Goal: Information Seeking & Learning: Learn about a topic

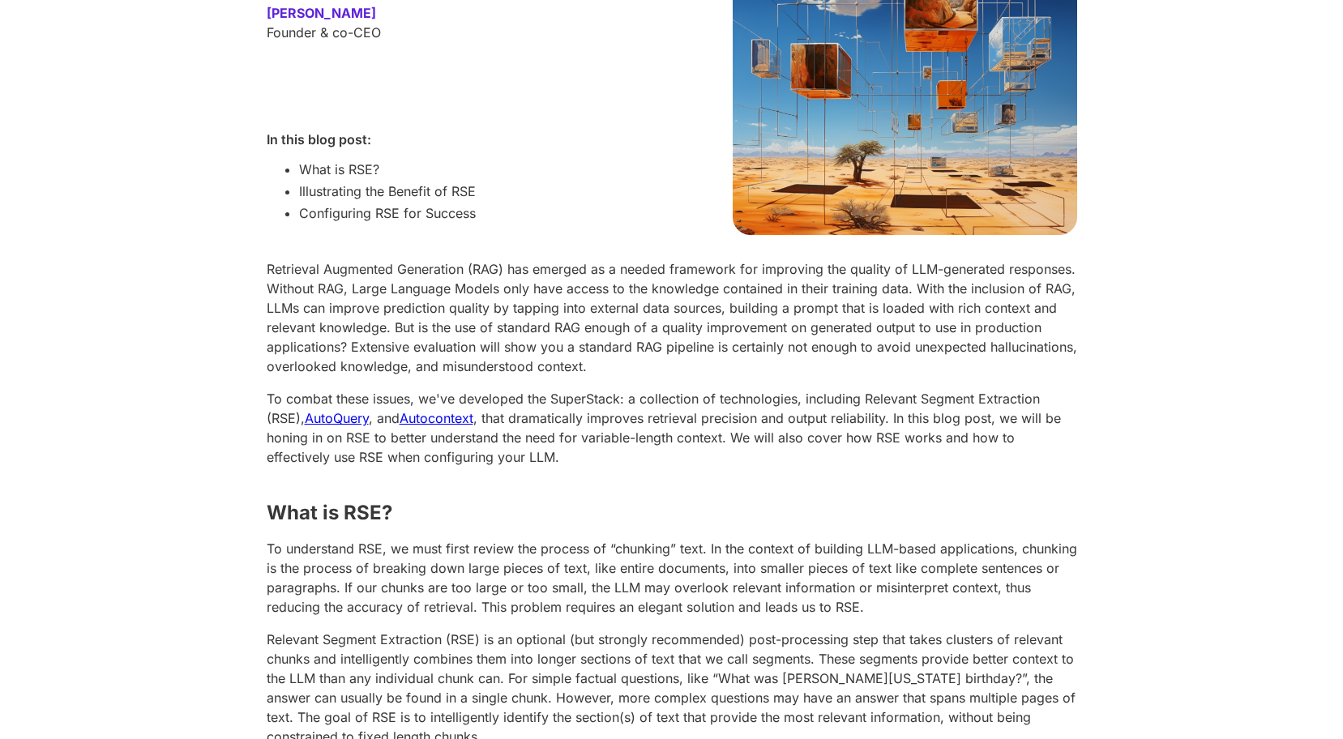
scroll to position [324, 0]
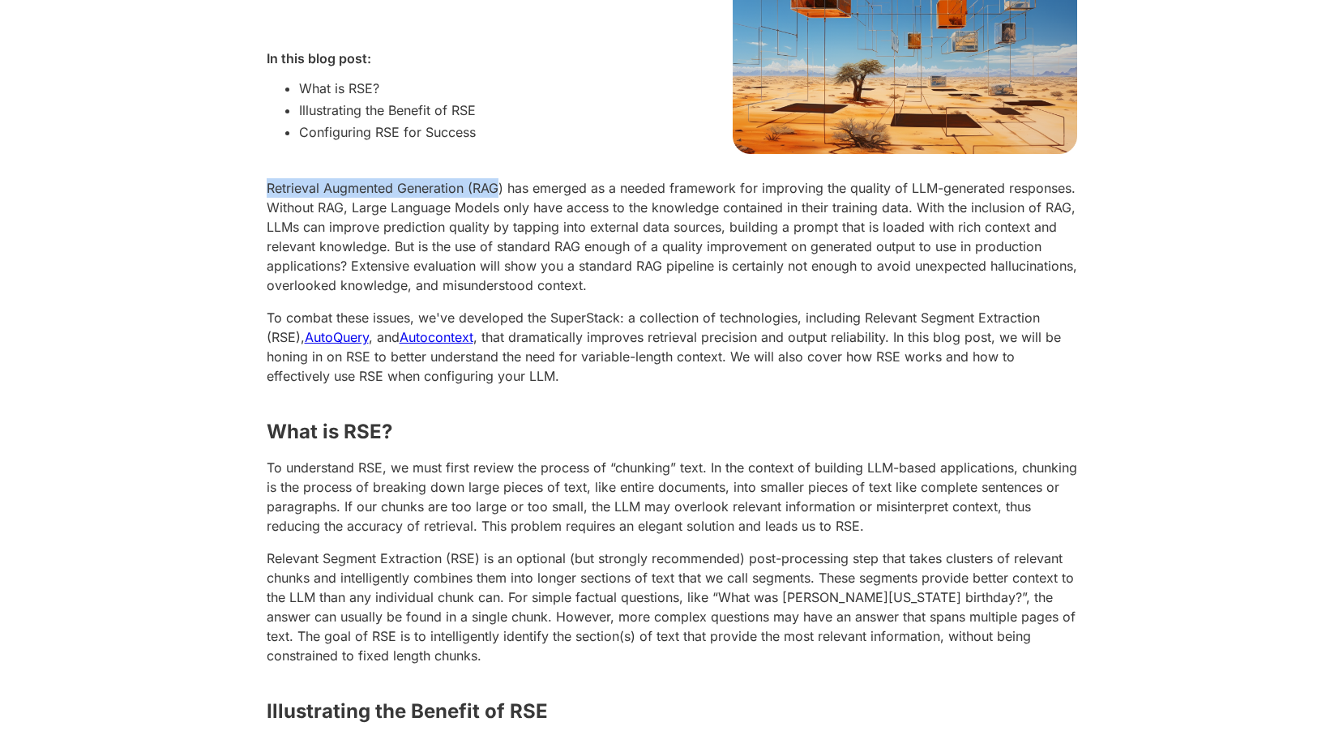
drag, startPoint x: 272, startPoint y: 250, endPoint x: 503, endPoint y: 250, distance: 231.0
click at [503, 250] on p "Retrieval Augmented Generation (RAG) has emerged as a needed framework for impr…" at bounding box center [672, 236] width 811 height 117
drag, startPoint x: 264, startPoint y: 265, endPoint x: 358, endPoint y: 274, distance: 94.5
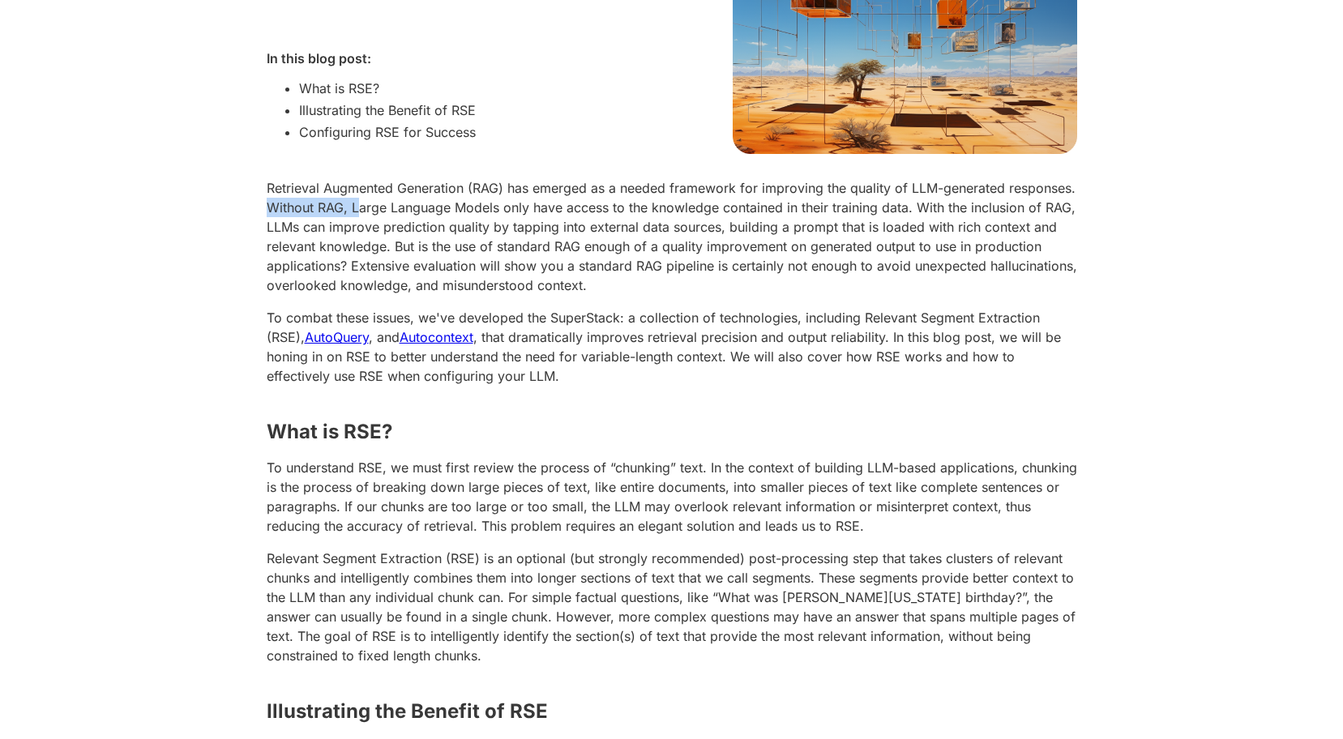
click at [359, 273] on p "Retrieval Augmented Generation (RAG) has emerged as a needed framework for impr…" at bounding box center [672, 236] width 811 height 117
click at [357, 273] on p "Retrieval Augmented Generation (RAG) has emerged as a needed framework for impr…" at bounding box center [672, 236] width 811 height 117
drag, startPoint x: 357, startPoint y: 273, endPoint x: 480, endPoint y: 265, distance: 122.7
click at [441, 268] on p "Retrieval Augmented Generation (RAG) has emerged as a needed framework for impr…" at bounding box center [672, 236] width 811 height 117
click at [483, 263] on p "Retrieval Augmented Generation (RAG) has emerged as a needed framework for impr…" at bounding box center [672, 236] width 811 height 117
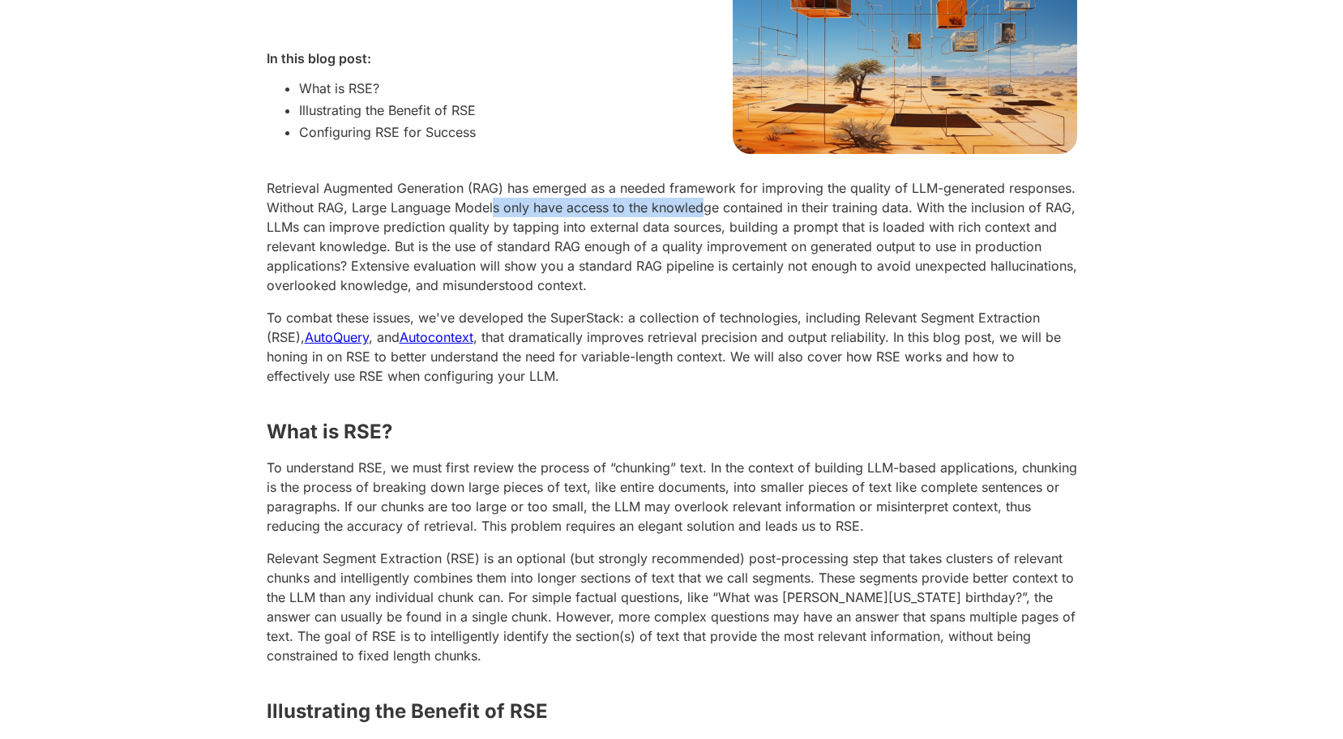
drag, startPoint x: 494, startPoint y: 266, endPoint x: 708, endPoint y: 272, distance: 213.3
click at [708, 272] on p "Retrieval Augmented Generation (RAG) has emerged as a needed framework for impr…" at bounding box center [672, 236] width 811 height 117
click at [711, 270] on p "Retrieval Augmented Generation (RAG) has emerged as a needed framework for impr…" at bounding box center [672, 236] width 811 height 117
drag, startPoint x: 722, startPoint y: 267, endPoint x: 867, endPoint y: 266, distance: 144.3
click at [867, 266] on p "Retrieval Augmented Generation (RAG) has emerged as a needed framework for impr…" at bounding box center [672, 236] width 811 height 117
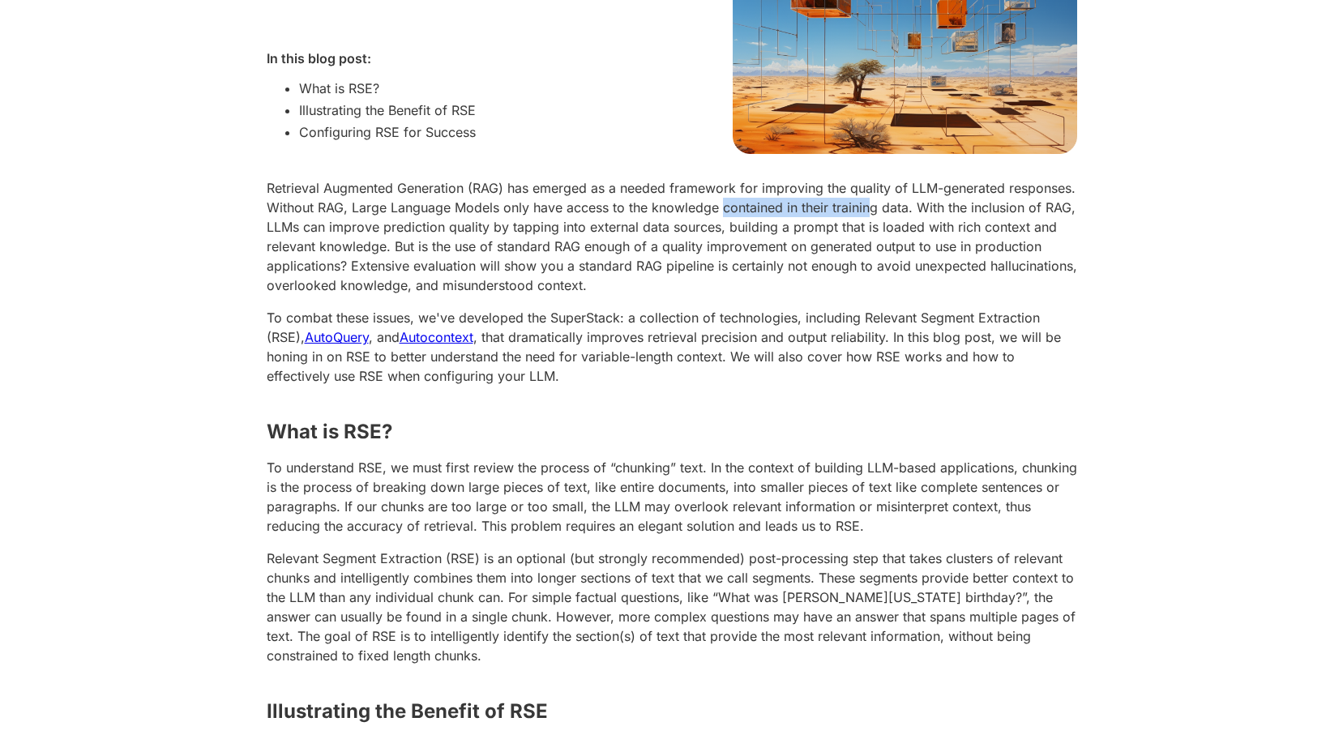
click at [867, 266] on p "Retrieval Augmented Generation (RAG) has emerged as a needed framework for impr…" at bounding box center [672, 236] width 811 height 117
click at [857, 269] on p "Retrieval Augmented Generation (RAG) has emerged as a needed framework for impr…" at bounding box center [672, 236] width 811 height 117
drag, startPoint x: 263, startPoint y: 297, endPoint x: 495, endPoint y: 292, distance: 231.9
click at [495, 292] on p "Retrieval Augmented Generation (RAG) has emerged as a needed framework for impr…" at bounding box center [672, 236] width 811 height 117
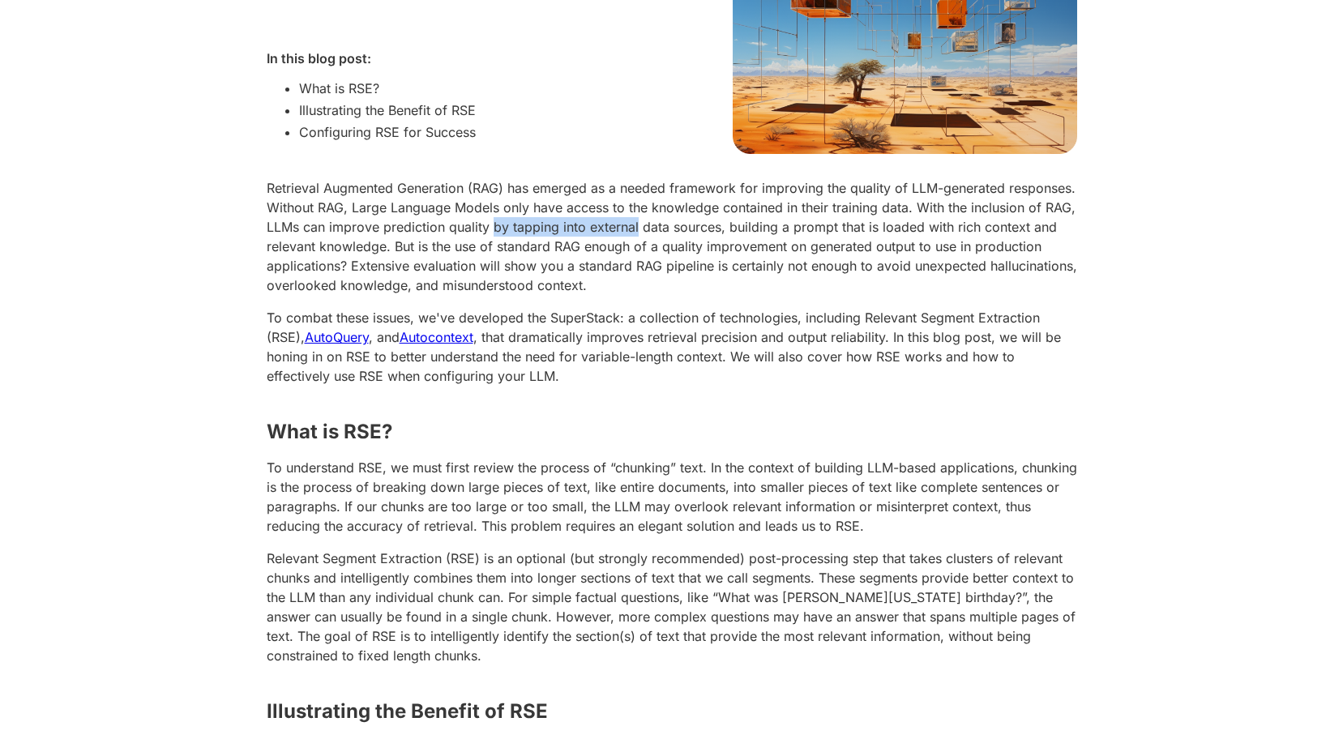
drag, startPoint x: 495, startPoint y: 292, endPoint x: 627, endPoint y: 297, distance: 131.4
click at [627, 295] on p "Retrieval Augmented Generation (RAG) has emerged as a needed framework for impr…" at bounding box center [672, 236] width 811 height 117
drag, startPoint x: 638, startPoint y: 293, endPoint x: 721, endPoint y: 288, distance: 83.6
click at [721, 288] on p "Retrieval Augmented Generation (RAG) has emerged as a needed framework for impr…" at bounding box center [672, 236] width 811 height 117
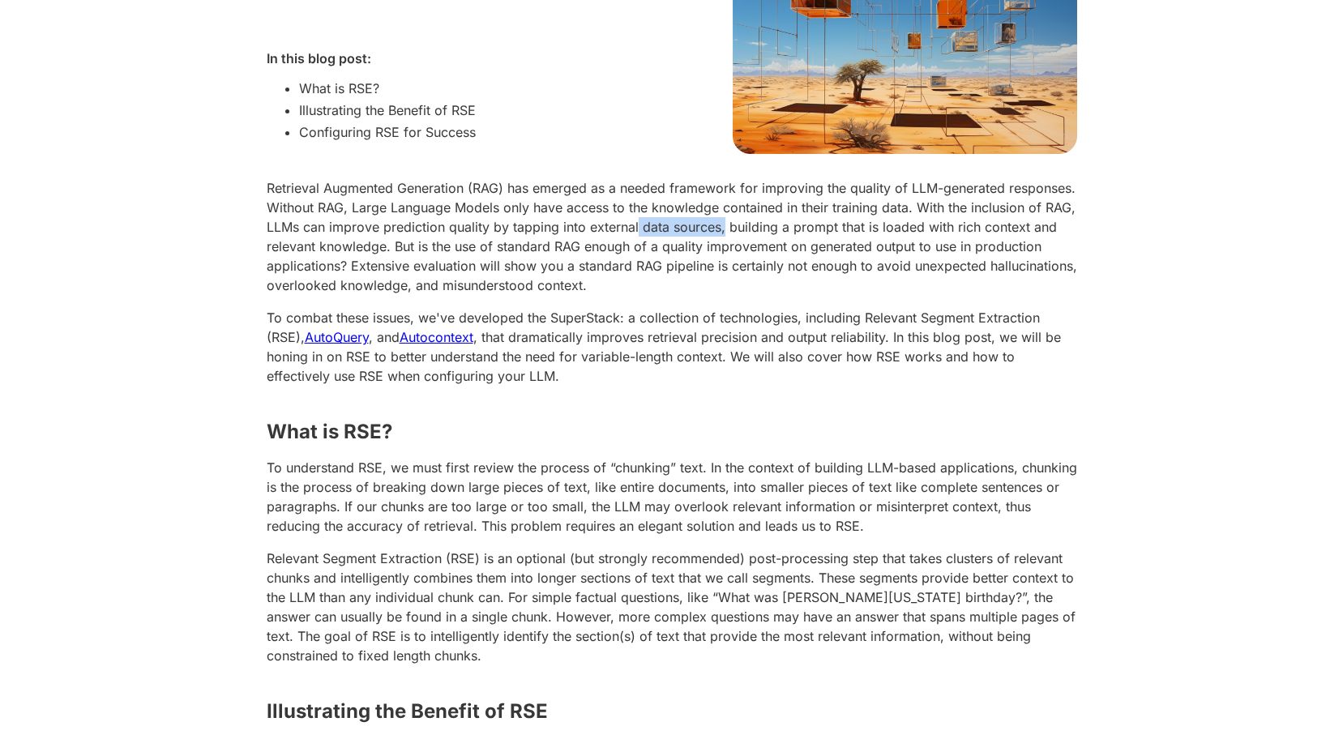
click at [721, 287] on p "Retrieval Augmented Generation (RAG) has emerged as a needed framework for impr…" at bounding box center [672, 236] width 811 height 117
drag, startPoint x: 721, startPoint y: 287, endPoint x: 859, endPoint y: 287, distance: 137.8
click at [859, 287] on p "Retrieval Augmented Generation (RAG) has emerged as a needed framework for impr…" at bounding box center [672, 236] width 811 height 117
click at [860, 287] on p "Retrieval Augmented Generation (RAG) has emerged as a needed framework for impr…" at bounding box center [672, 236] width 811 height 117
drag, startPoint x: 859, startPoint y: 289, endPoint x: 796, endPoint y: 310, distance: 66.9
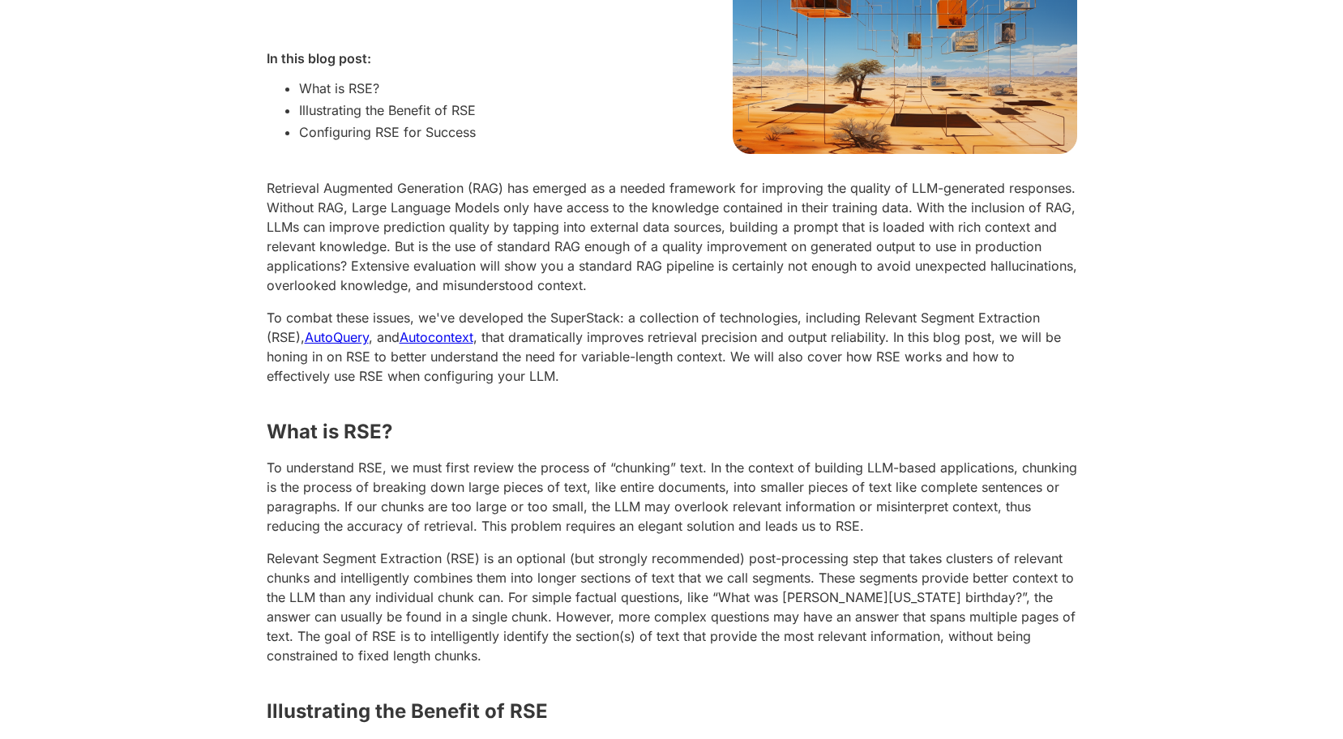
click at [796, 295] on p "Retrieval Augmented Generation (RAG) has emerged as a needed framework for impr…" at bounding box center [672, 236] width 811 height 117
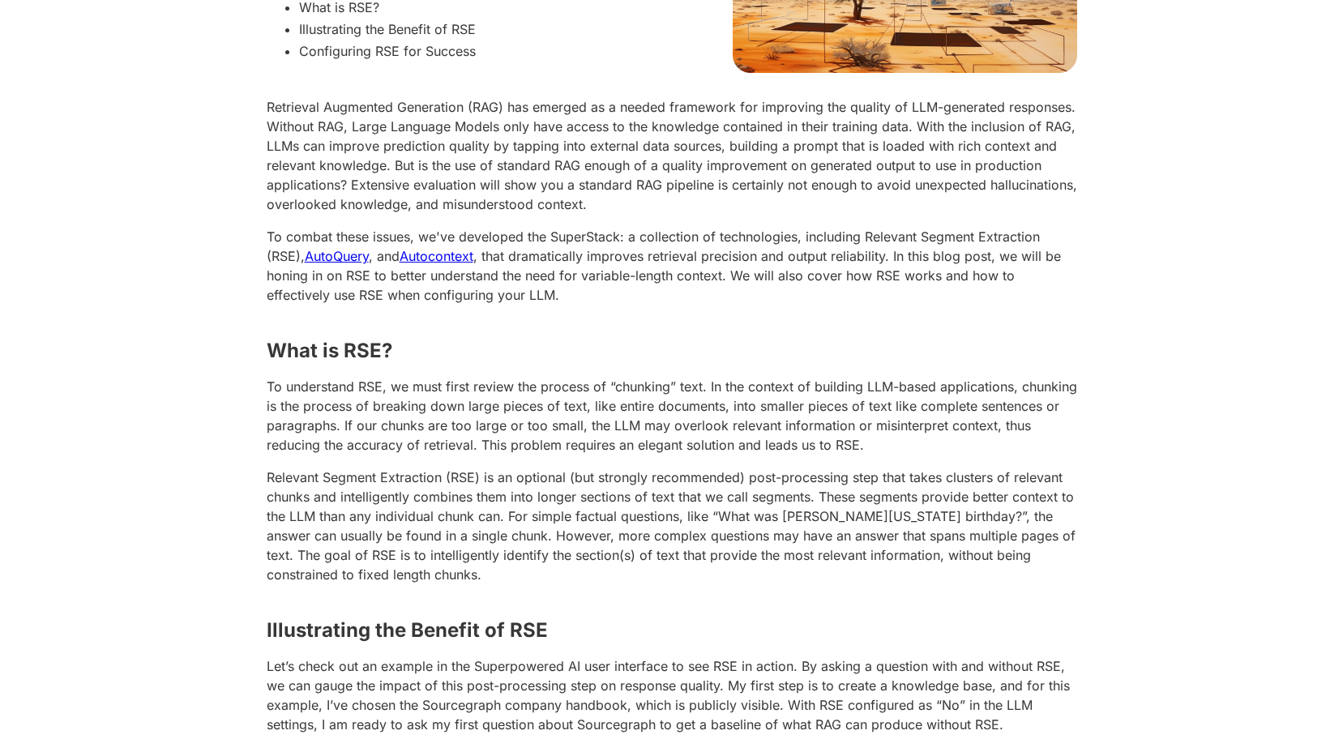
drag, startPoint x: 624, startPoint y: 289, endPoint x: 571, endPoint y: 282, distance: 53.9
drag, startPoint x: 345, startPoint y: 303, endPoint x: 413, endPoint y: 302, distance: 68.1
click at [413, 302] on p "To combat these issues, we've developed the SuperStack: a collection of technol…" at bounding box center [672, 266] width 811 height 78
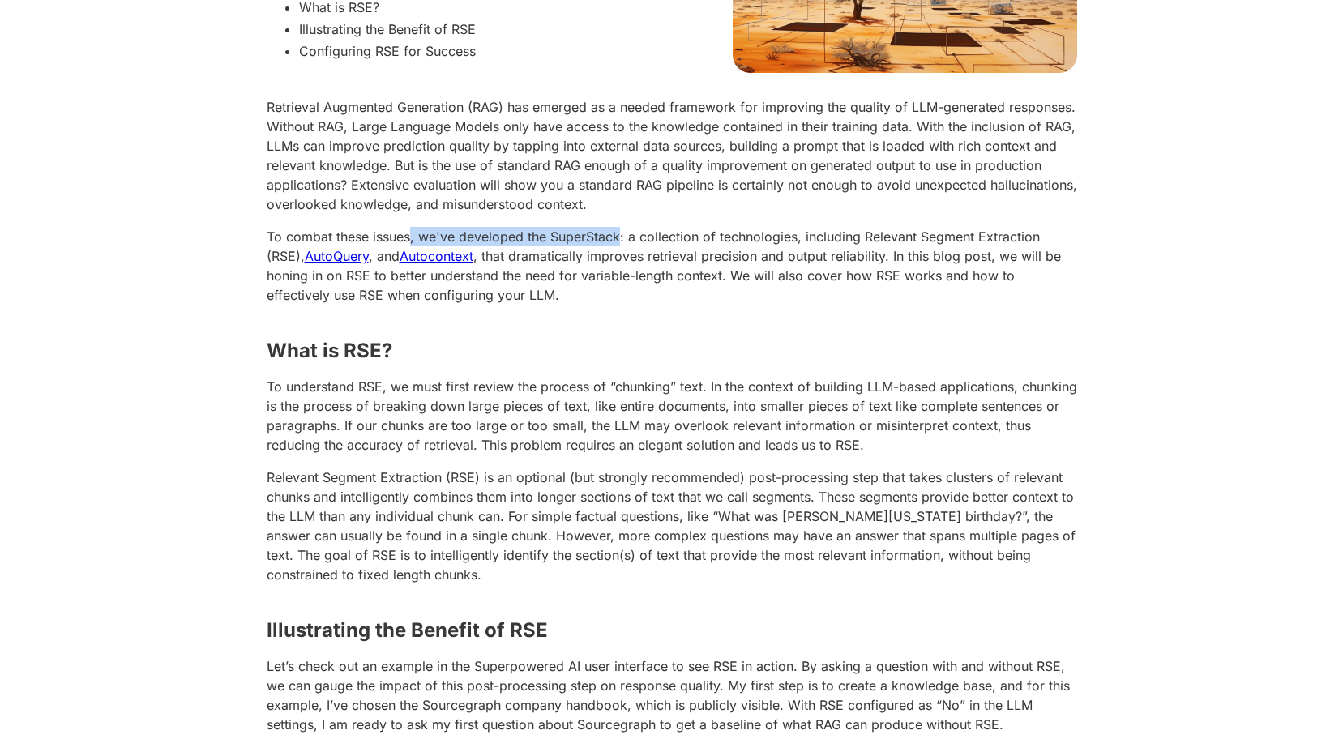
drag, startPoint x: 413, startPoint y: 302, endPoint x: 613, endPoint y: 304, distance: 200.2
click at [613, 304] on p "To combat these issues, we've developed the SuperStack: a collection of technol…" at bounding box center [672, 266] width 811 height 78
drag, startPoint x: 633, startPoint y: 302, endPoint x: 747, endPoint y: 297, distance: 113.6
click at [747, 297] on p "To combat these issues, we've developed the SuperStack: a collection of technol…" at bounding box center [672, 266] width 811 height 78
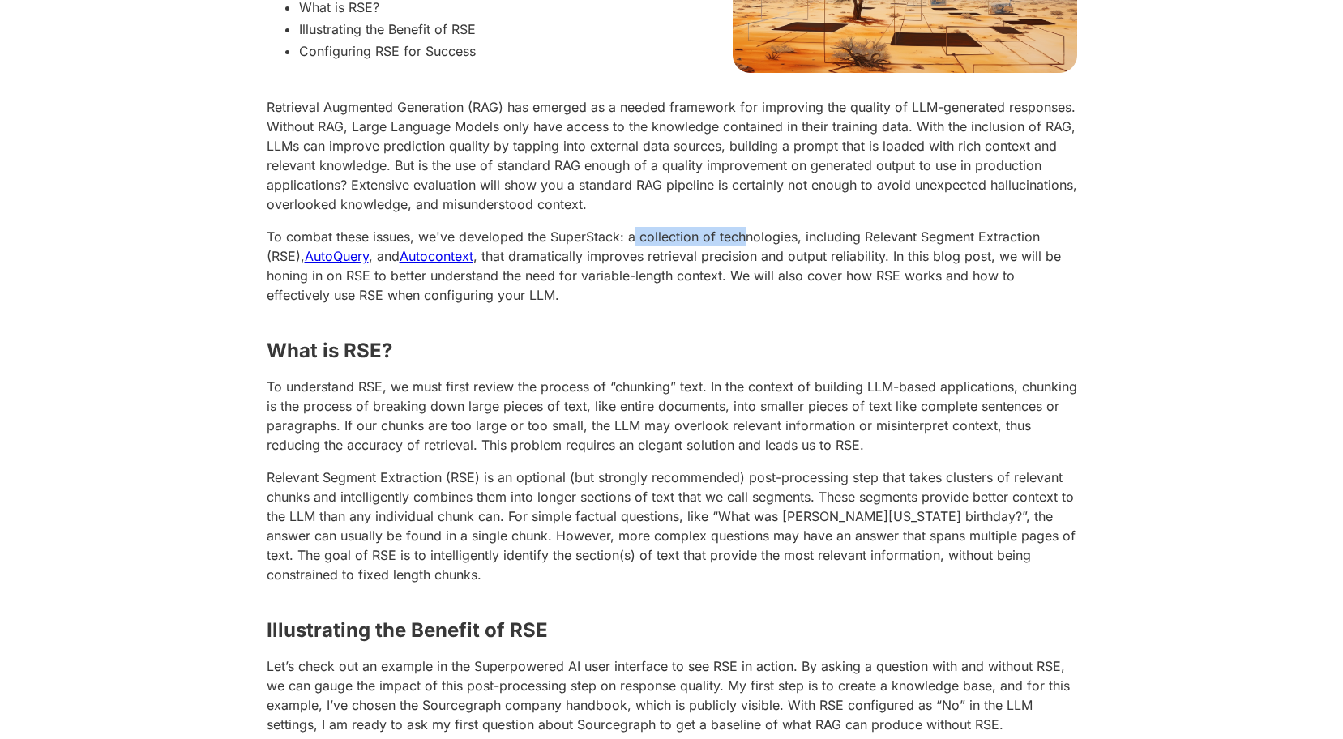
click at [747, 297] on p "To combat these issues, we've developed the SuperStack: a collection of technol…" at bounding box center [672, 266] width 811 height 78
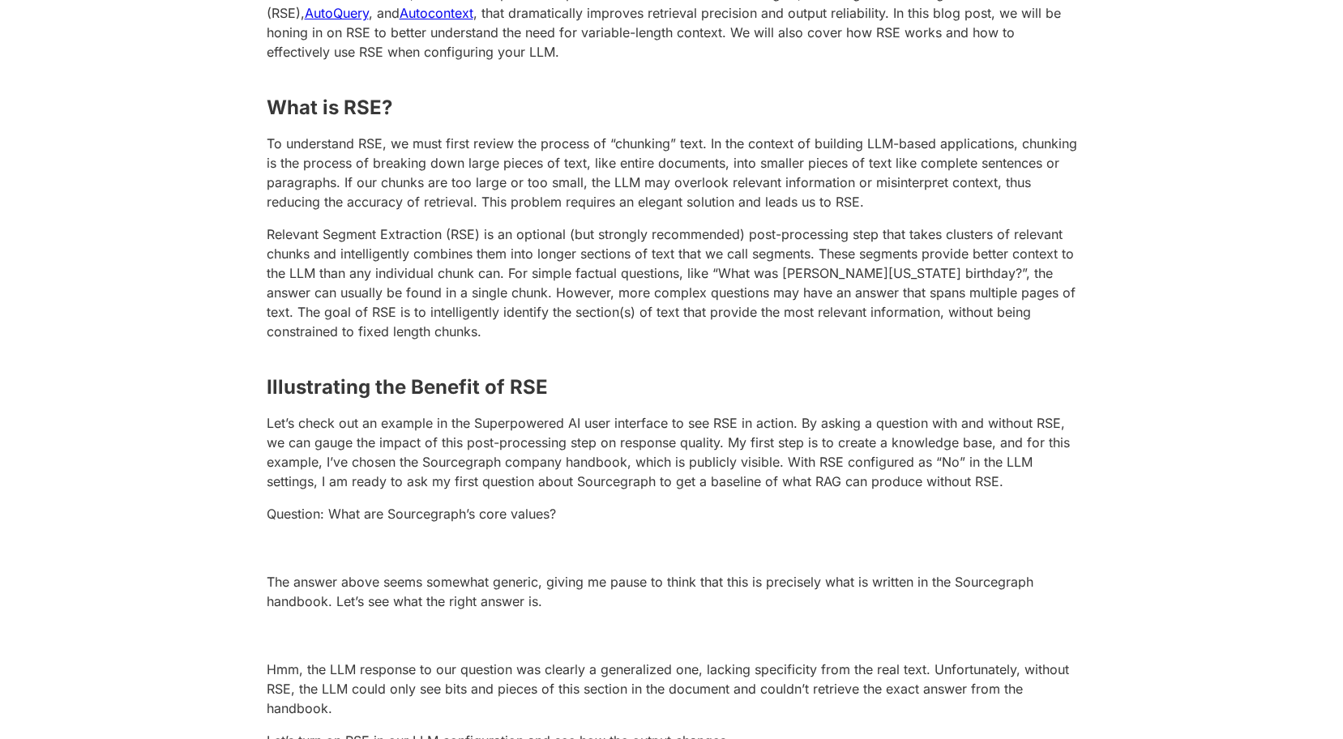
scroll to position [892, 0]
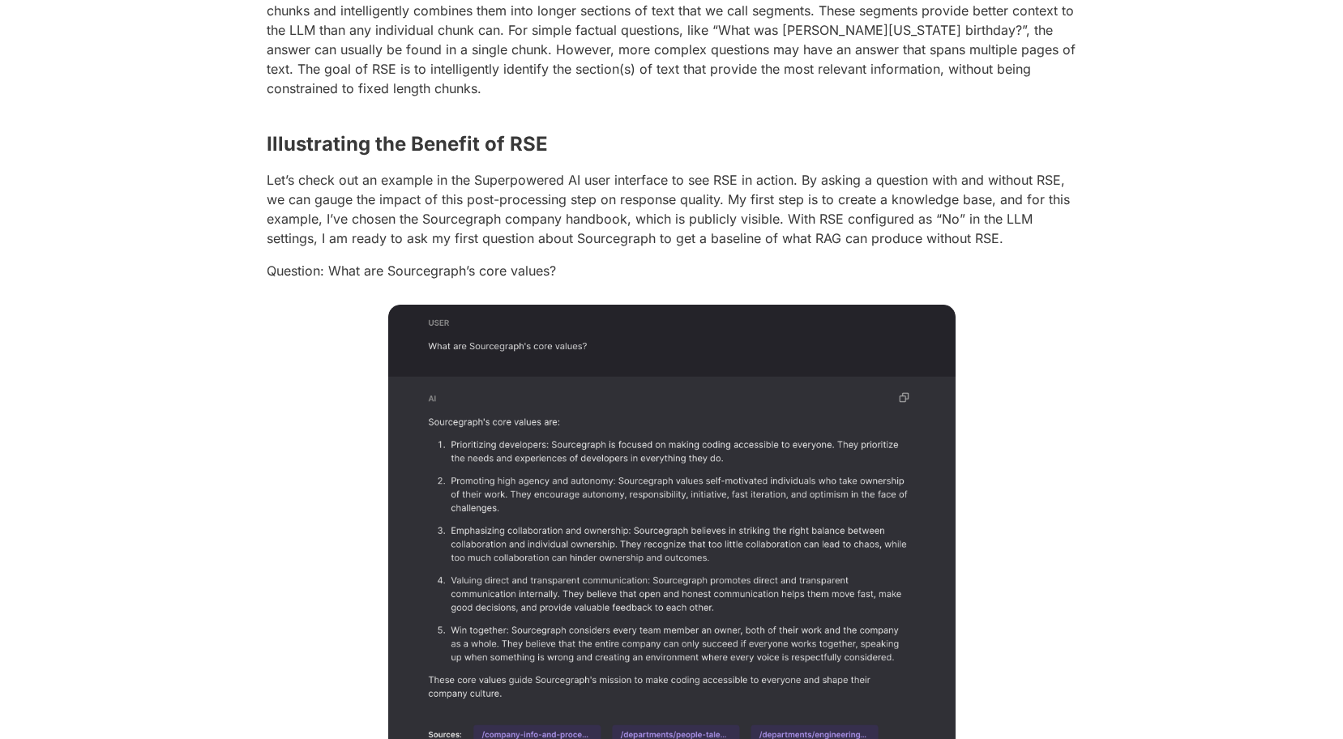
drag, startPoint x: 453, startPoint y: 323, endPoint x: 382, endPoint y: 338, distance: 72.8
click at [382, 280] on p "Question: What are Sourcegraph’s core values?" at bounding box center [672, 270] width 811 height 19
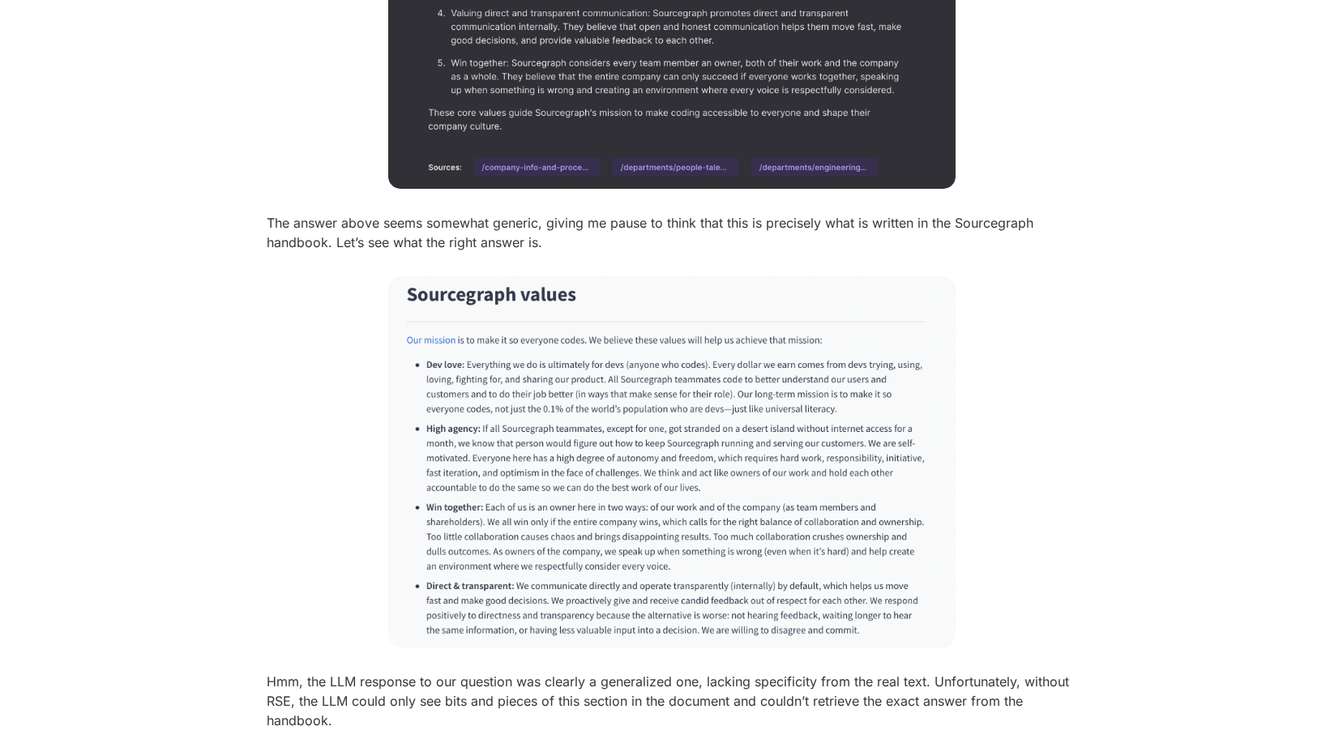
scroll to position [1702, 0]
